Goal: Task Accomplishment & Management: Manage account settings

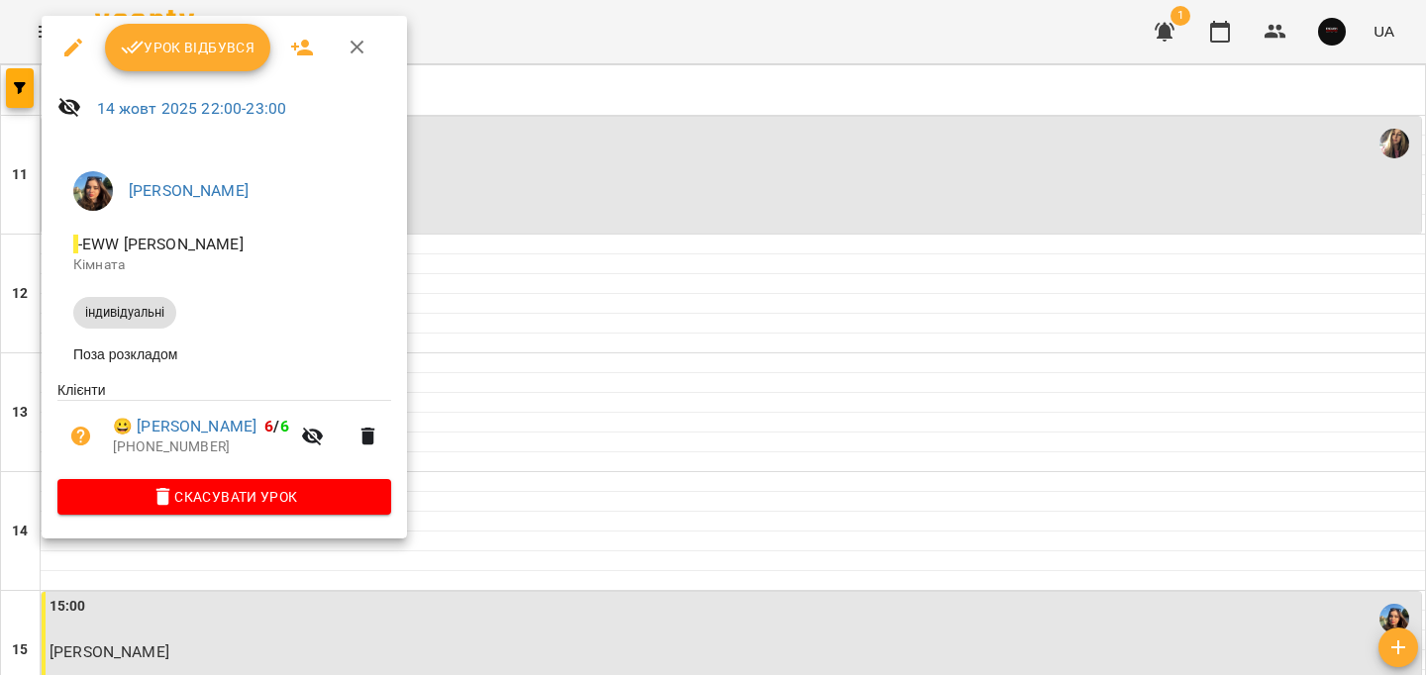
click at [211, 51] on span "Урок відбувся" at bounding box center [188, 48] width 135 height 24
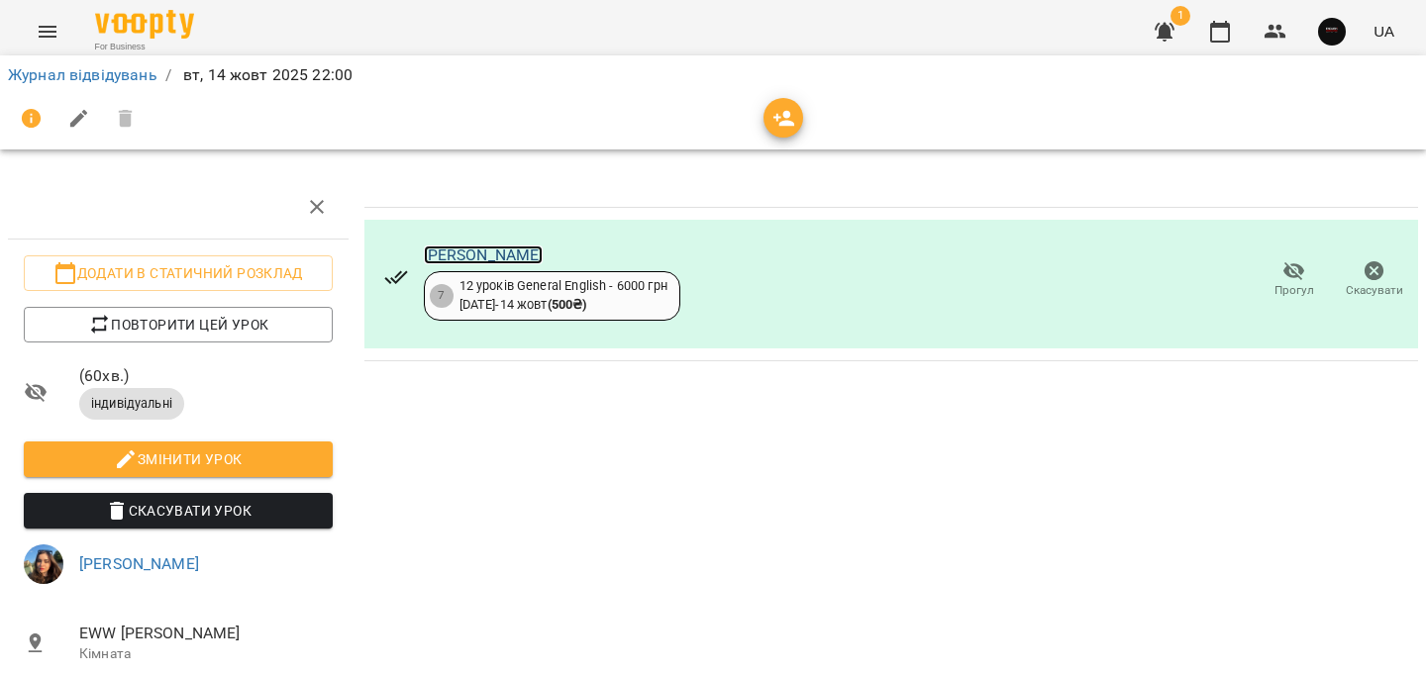
click at [480, 252] on link "[PERSON_NAME]" at bounding box center [484, 255] width 120 height 19
click at [128, 70] on link "Журнал відвідувань" at bounding box center [83, 74] width 150 height 19
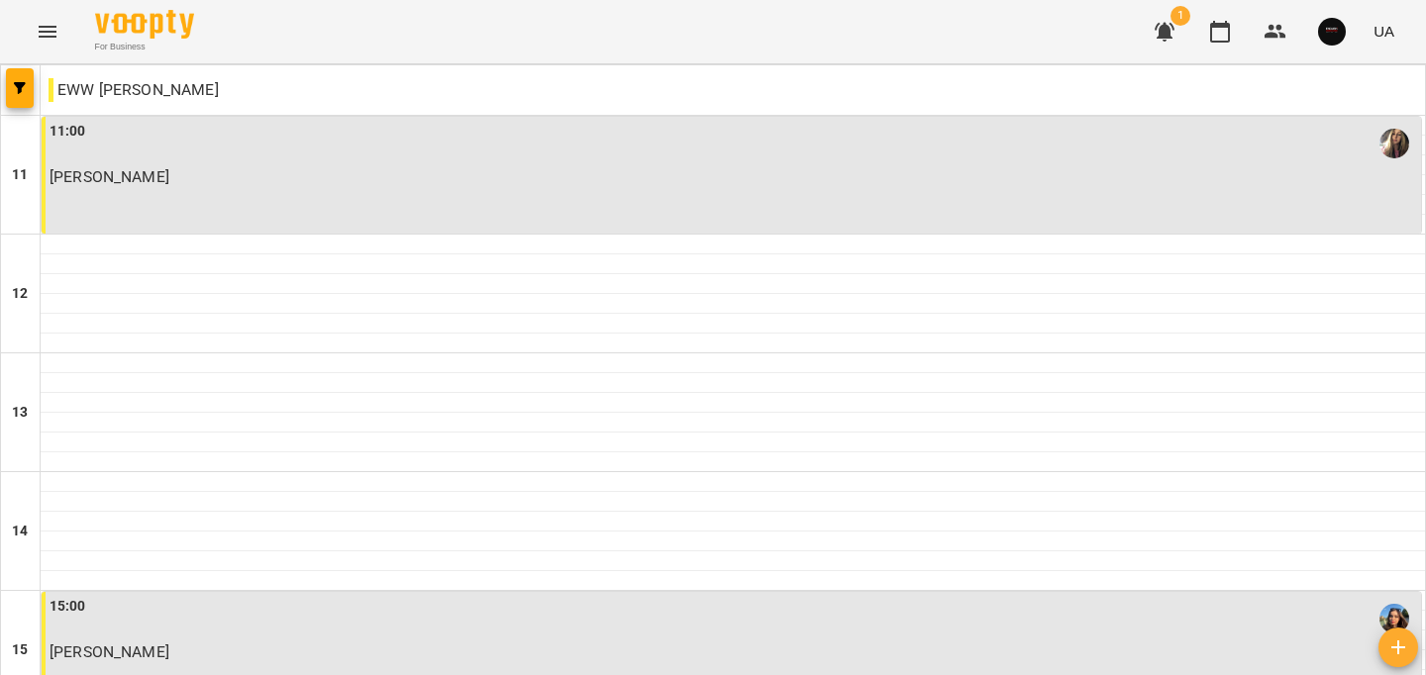
scroll to position [998, 0]
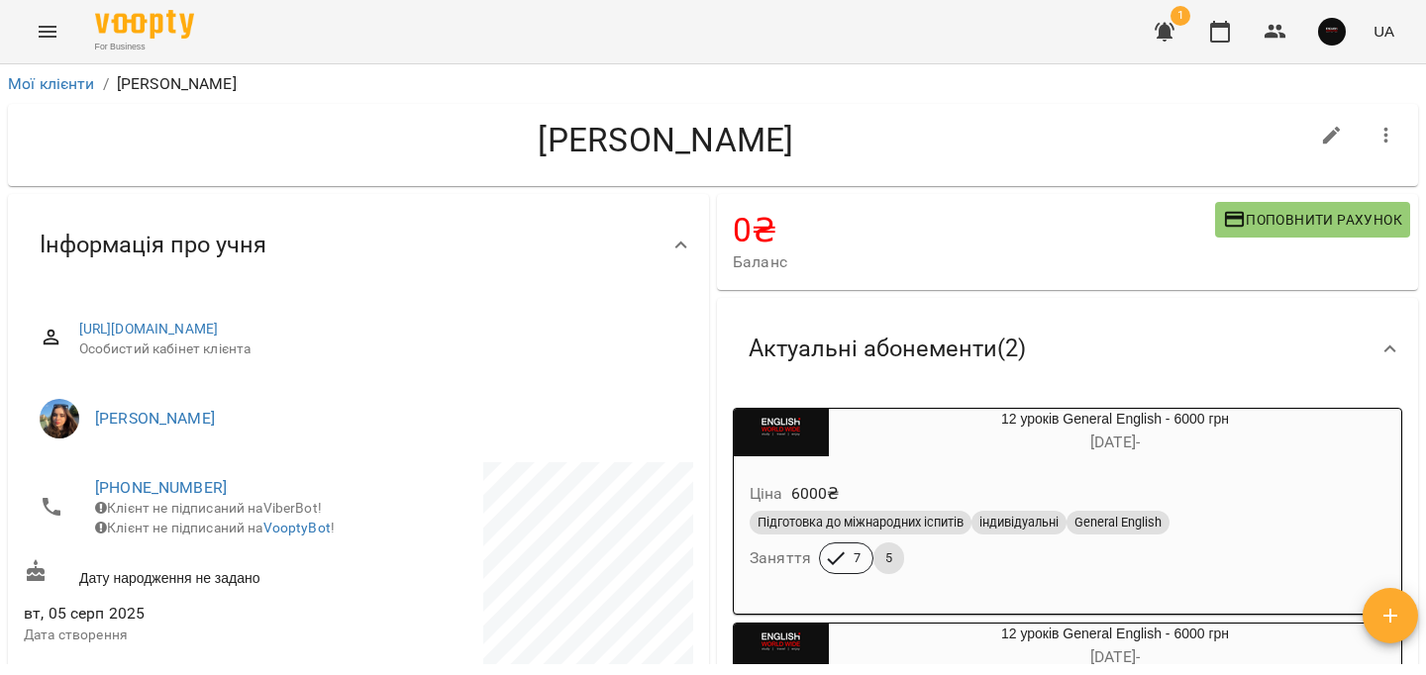
scroll to position [243, 0]
